Goal: Task Accomplishment & Management: Complete application form

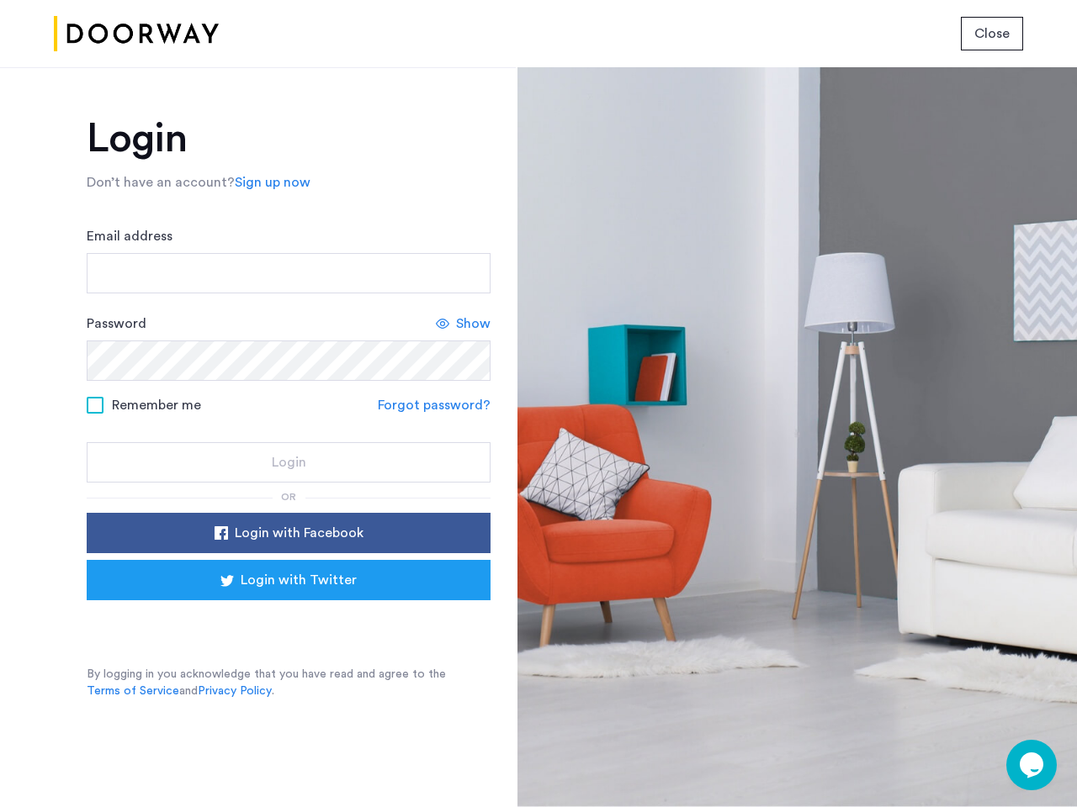
click at [992, 34] on span "Close" at bounding box center [991, 34] width 35 height 20
click at [268, 183] on link "Sign up now" at bounding box center [273, 182] width 76 height 20
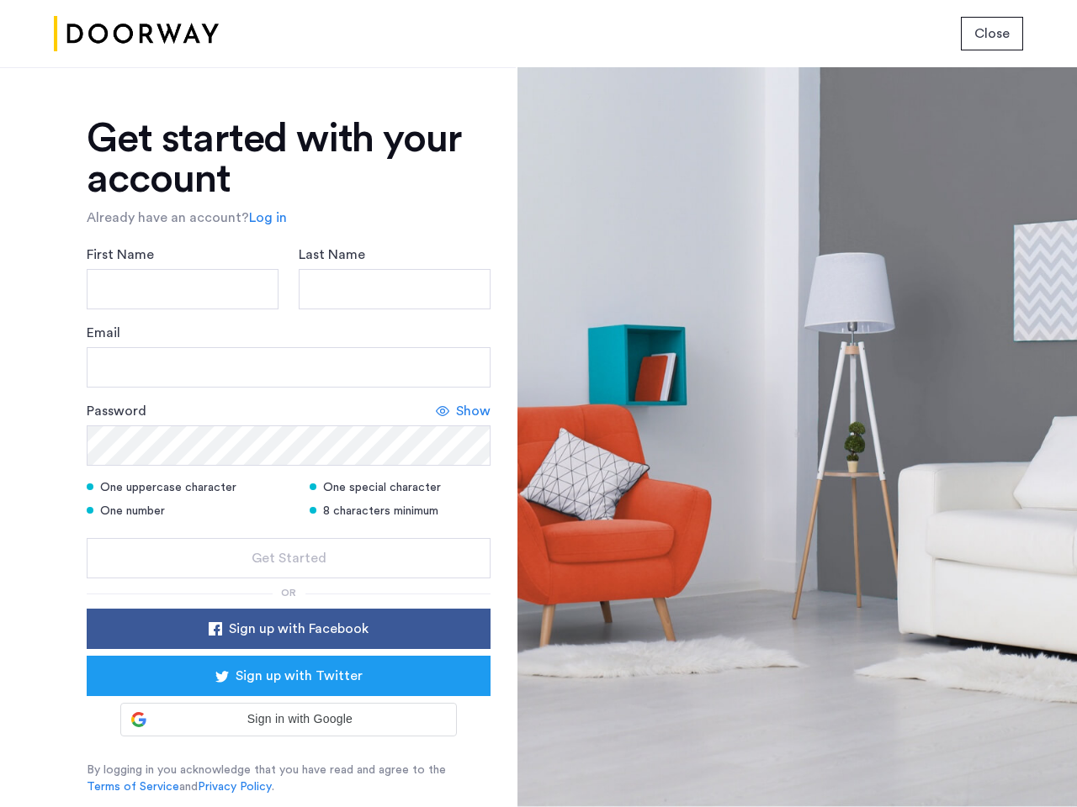
click at [463, 324] on div "Email" at bounding box center [289, 355] width 404 height 65
click at [437, 405] on icon at bounding box center [442, 411] width 13 height 13
click at [288, 533] on form "First Name Last Name Email Password Hide One uppercase character One special ch…" at bounding box center [289, 412] width 404 height 334
click at [288, 580] on div "Get started with your account Already have an account? Log in First Name Last N…" at bounding box center [289, 457] width 404 height 677
click at [1031, 765] on div at bounding box center [796, 437] width 559 height 740
